Goal: Check status

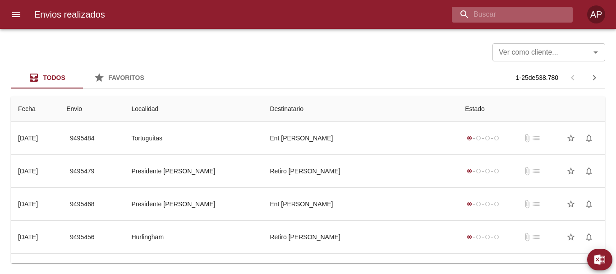
click at [516, 18] on input "buscar" at bounding box center [505, 15] width 106 height 16
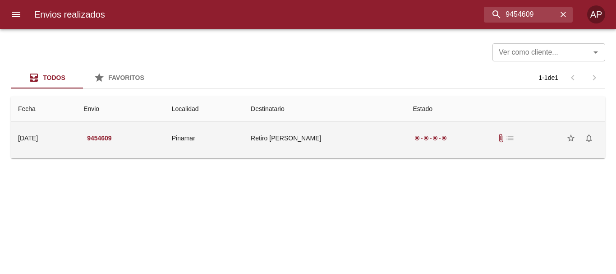
click at [475, 140] on div "radio_button_checked radio_button_checked radio_button_checked radio_button_che…" at bounding box center [505, 138] width 185 height 18
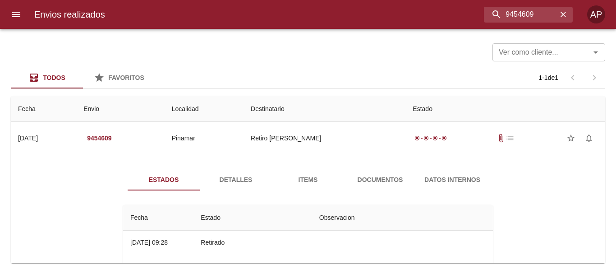
click at [389, 175] on span "Documentos" at bounding box center [380, 179] width 61 height 11
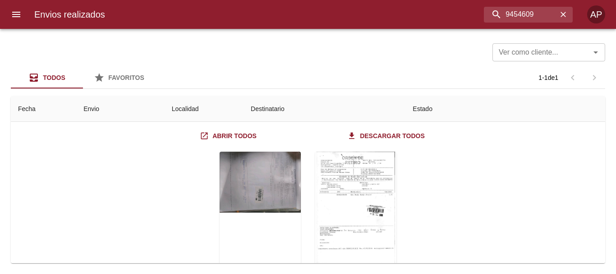
scroll to position [104, 0]
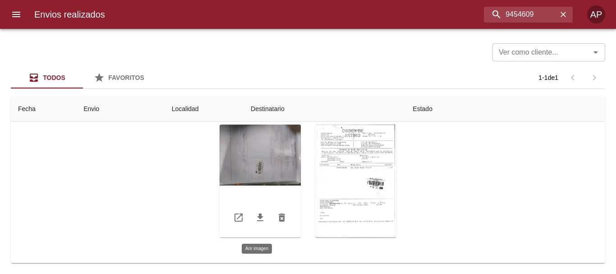
click at [261, 148] on div "Tabla de envíos del cliente" at bounding box center [260, 180] width 81 height 113
click at [387, 156] on div "Tabla de envíos del cliente" at bounding box center [355, 180] width 81 height 113
drag, startPoint x: 464, startPoint y: 167, endPoint x: 437, endPoint y: 161, distance: 28.0
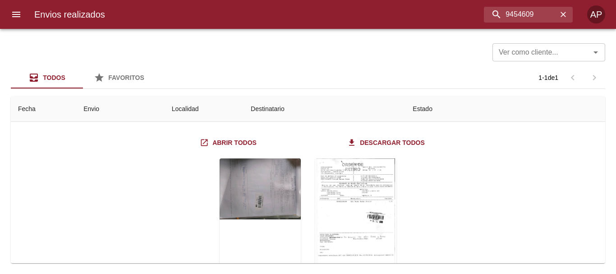
scroll to position [0, 0]
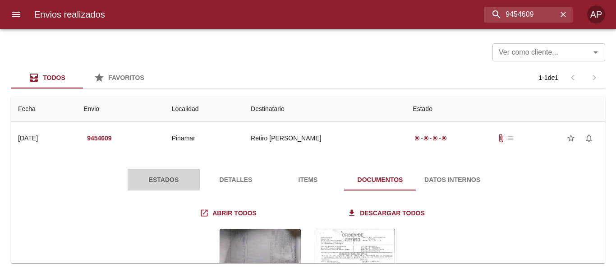
click at [181, 175] on span "Estados" at bounding box center [163, 179] width 61 height 11
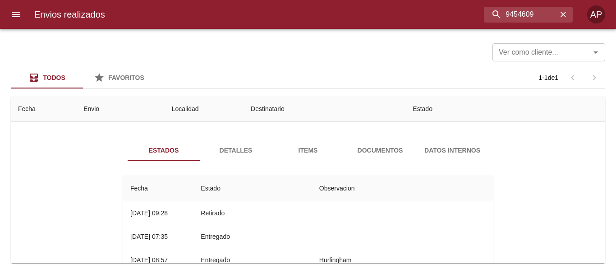
scroll to position [45, 0]
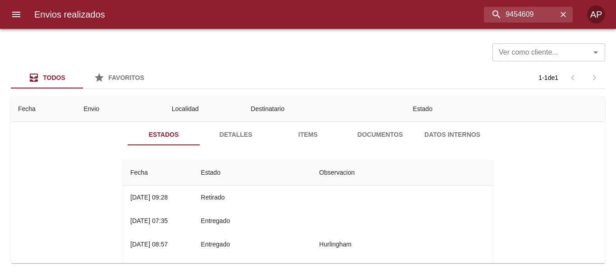
click at [372, 134] on span "Documentos" at bounding box center [380, 134] width 61 height 11
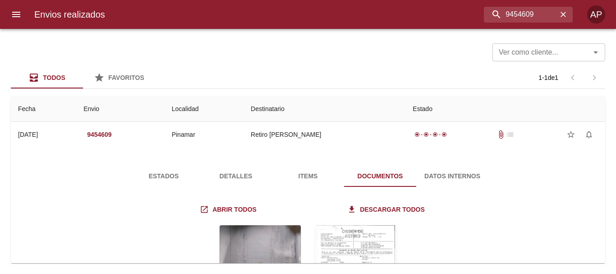
scroll to position [0, 0]
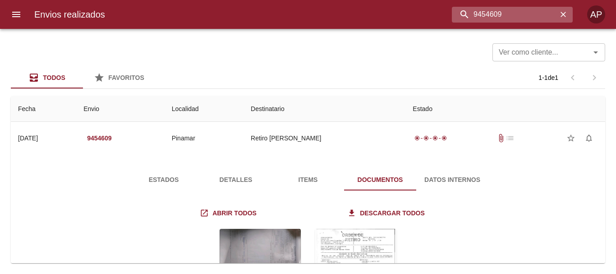
drag, startPoint x: 505, startPoint y: 11, endPoint x: 455, endPoint y: 15, distance: 49.7
click at [455, 15] on input "9454609" at bounding box center [505, 15] width 106 height 16
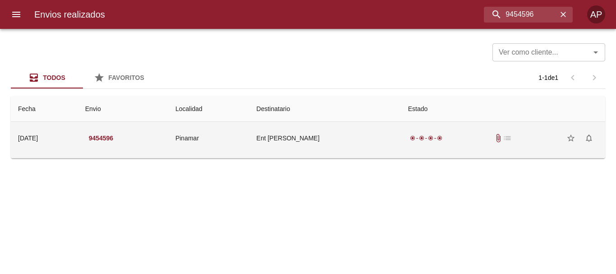
click at [429, 143] on div "radio_button_checked radio_button_checked radio_button_checked radio_button_che…" at bounding box center [503, 138] width 190 height 18
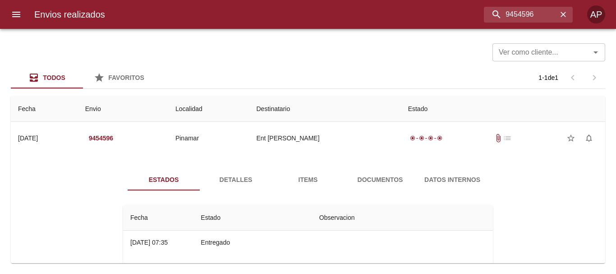
click at [361, 183] on span "Documentos" at bounding box center [380, 179] width 61 height 11
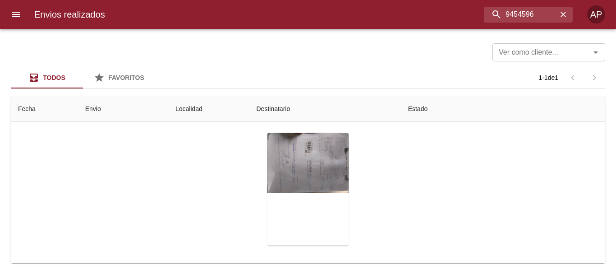
scroll to position [88, 0]
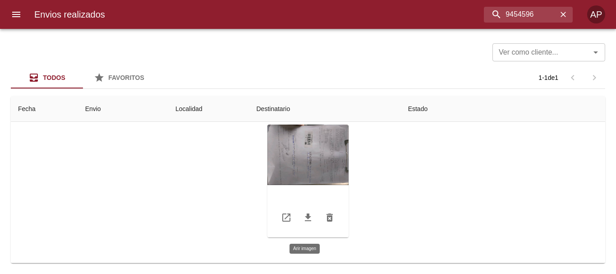
click at [302, 156] on div "Tabla de envíos del cliente" at bounding box center [307, 180] width 81 height 113
click at [304, 220] on icon "Tabla de envíos del cliente" at bounding box center [308, 217] width 11 height 11
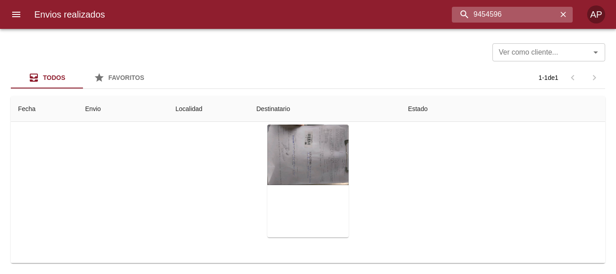
drag, startPoint x: 541, startPoint y: 13, endPoint x: 463, endPoint y: 15, distance: 78.5
click at [463, 15] on input "9454596" at bounding box center [505, 15] width 106 height 16
type input "00263363"
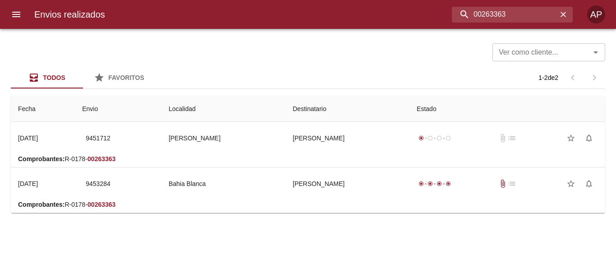
scroll to position [0, 0]
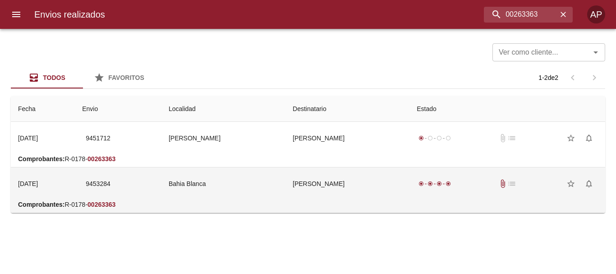
click at [345, 195] on td "[PERSON_NAME]" at bounding box center [348, 183] width 124 height 32
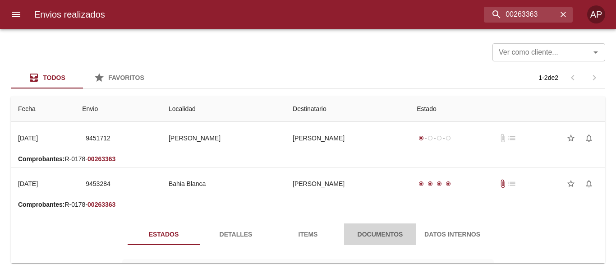
click at [381, 243] on button "Documentos" at bounding box center [380, 234] width 72 height 22
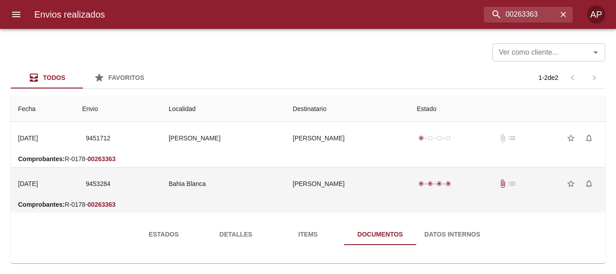
click at [384, 198] on td "[PERSON_NAME]" at bounding box center [348, 183] width 124 height 32
